Goal: Information Seeking & Learning: Learn about a topic

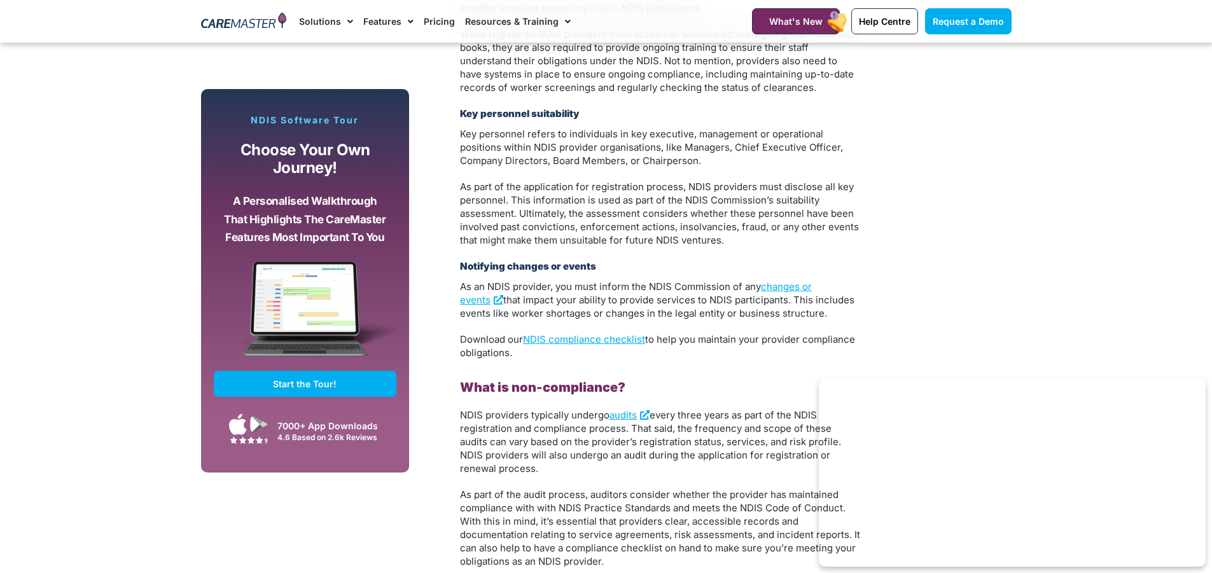
scroll to position [2100, 0]
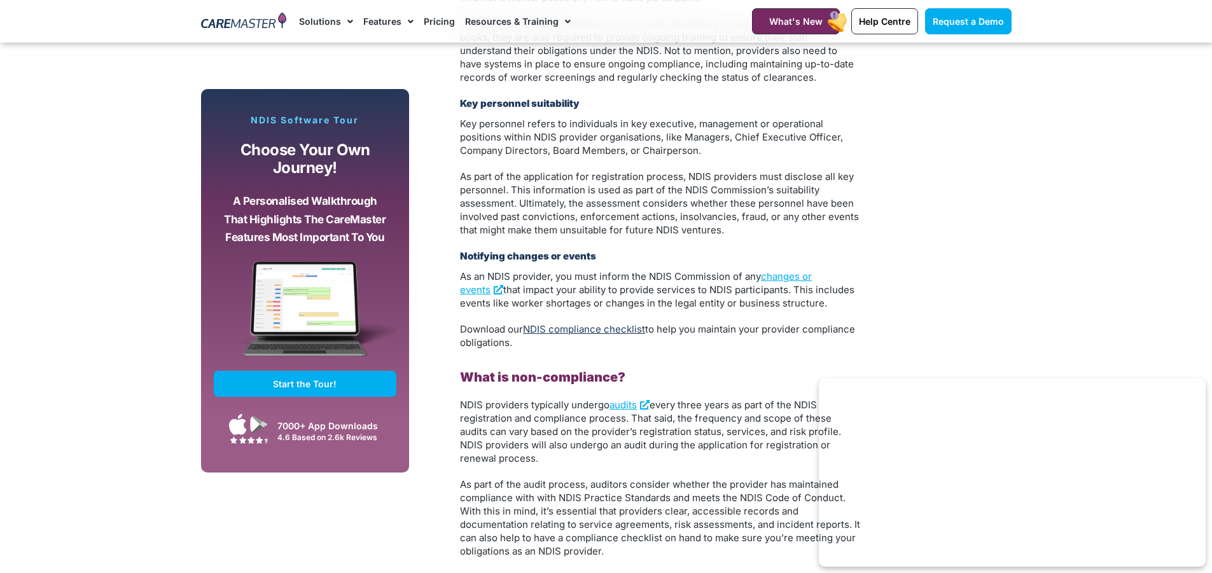
click at [568, 323] on link "NDIS compliance checklist" at bounding box center [584, 329] width 122 height 12
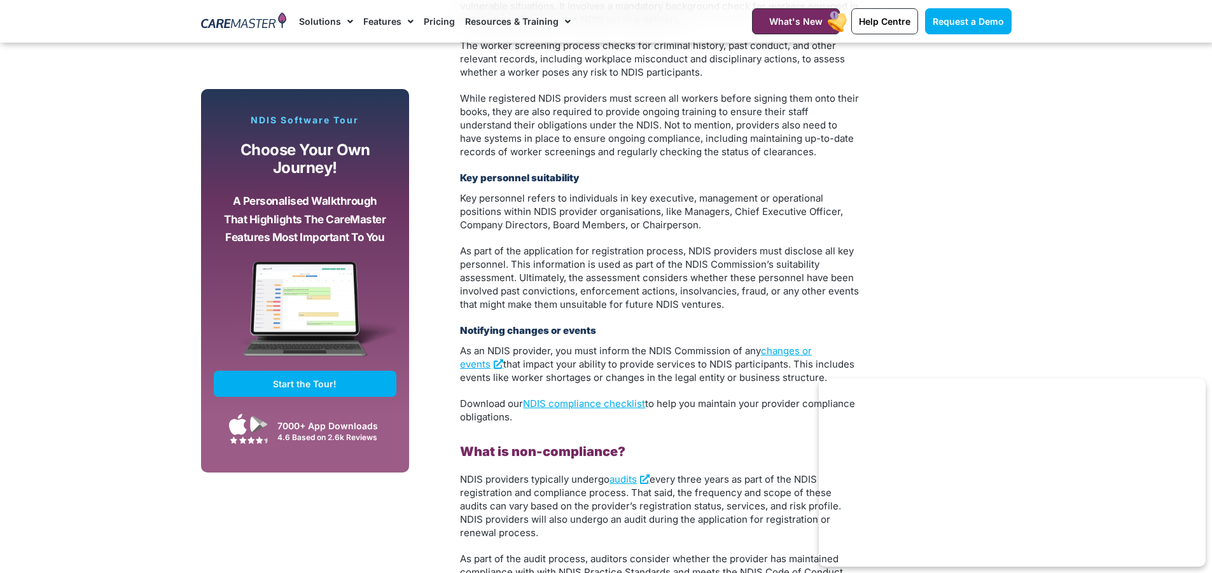
scroll to position [1909, 0]
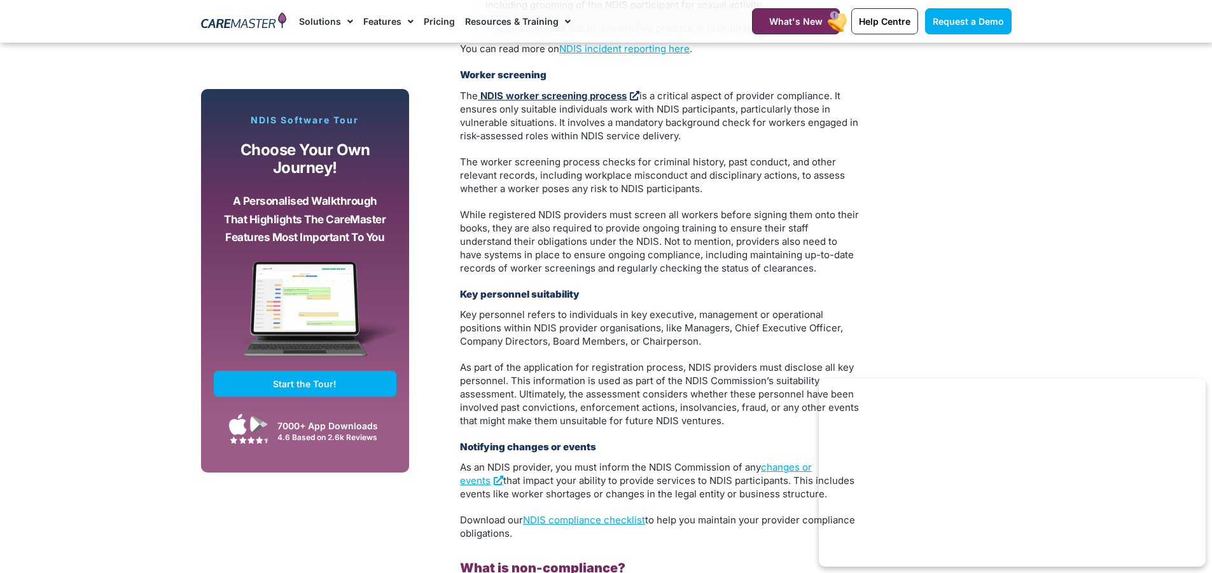
click at [619, 90] on strong "NDIS worker screening process" at bounding box center [553, 96] width 146 height 12
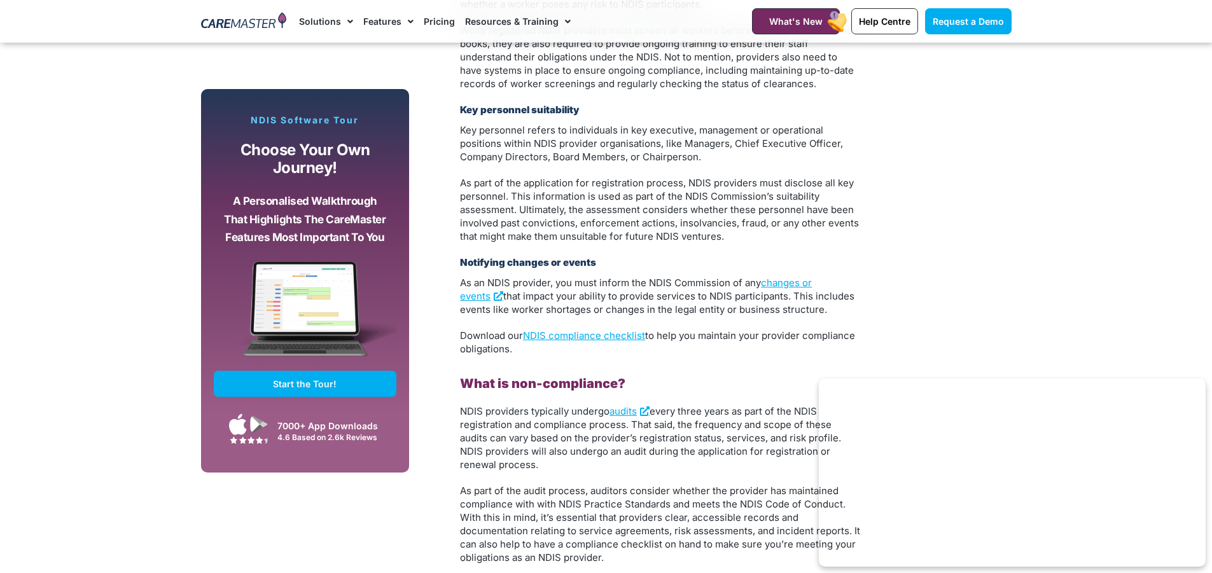
scroll to position [2100, 0]
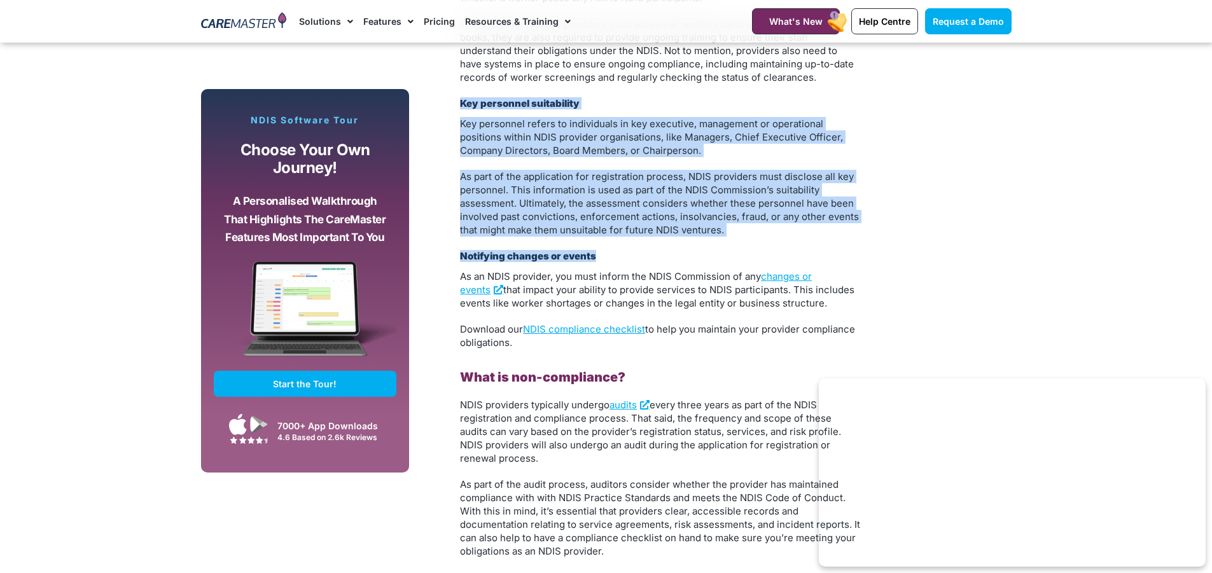
drag, startPoint x: 738, startPoint y: 224, endPoint x: 460, endPoint y: 88, distance: 309.3
copy div "Key personnel suitability Key personnel refers to individuals in key executive,…"
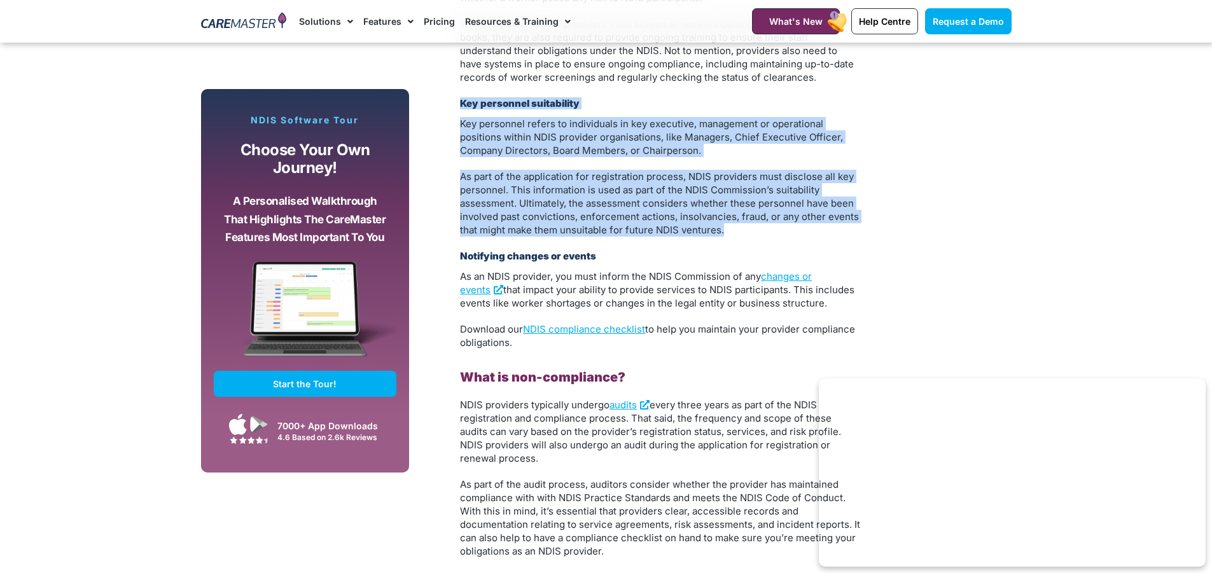
drag, startPoint x: 729, startPoint y: 221, endPoint x: 459, endPoint y: 92, distance: 298.6
copy div "Key personnel suitability Key personnel refers to individuals in key executive,…"
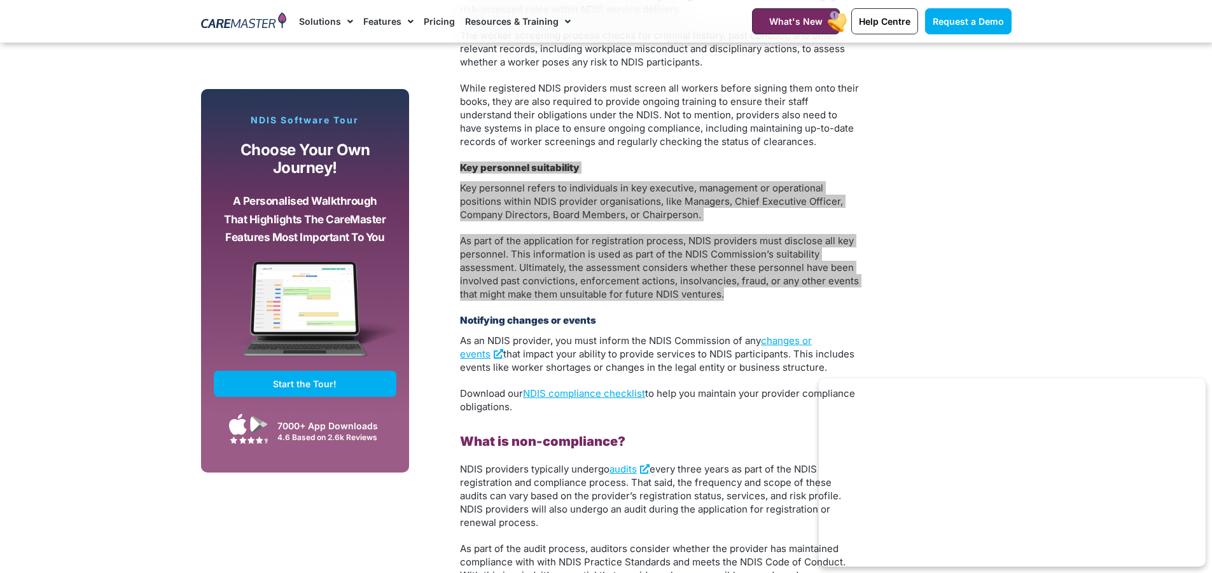
scroll to position [2036, 0]
